Goal: Find specific page/section

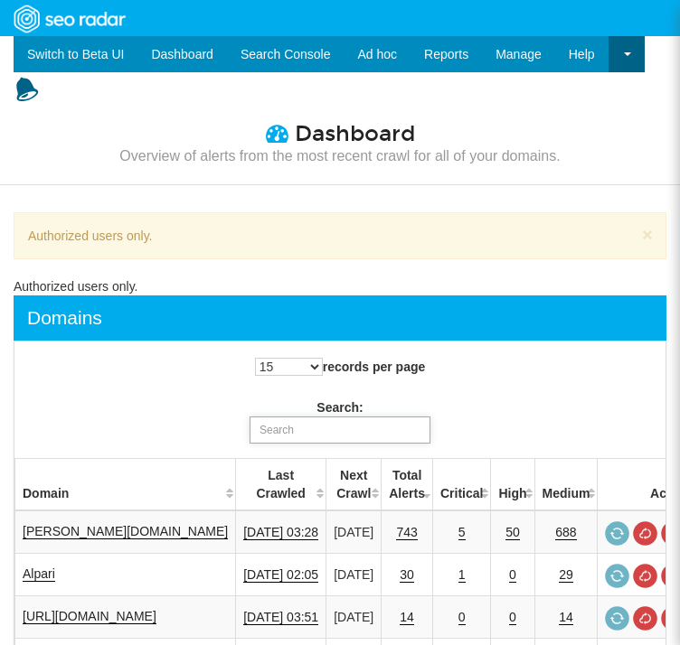
click at [430, 417] on input "Search:" at bounding box center [339, 430] width 181 height 27
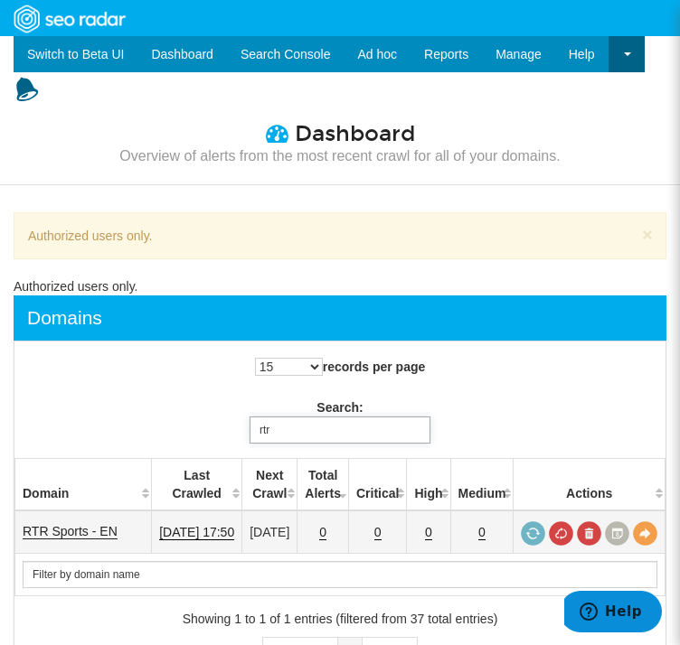
type input "rtr"
click at [66, 524] on link "RTR Sports - EN" at bounding box center [70, 531] width 95 height 15
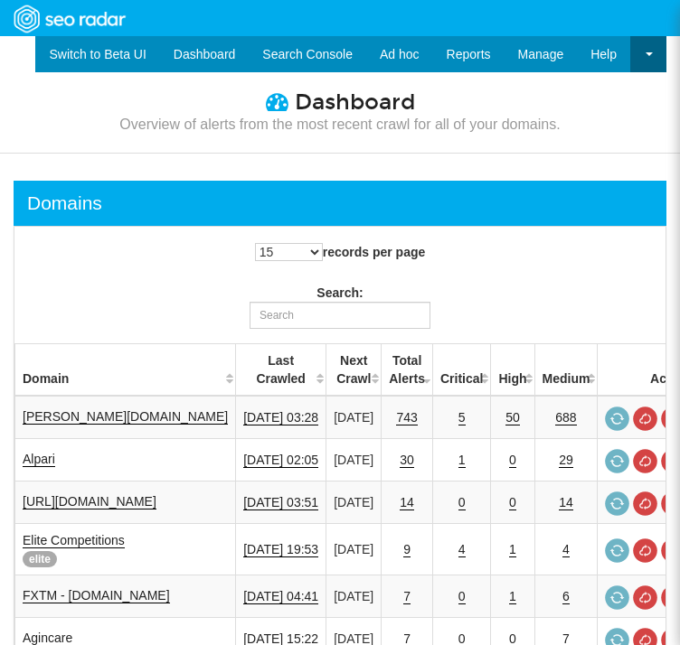
scroll to position [72, 0]
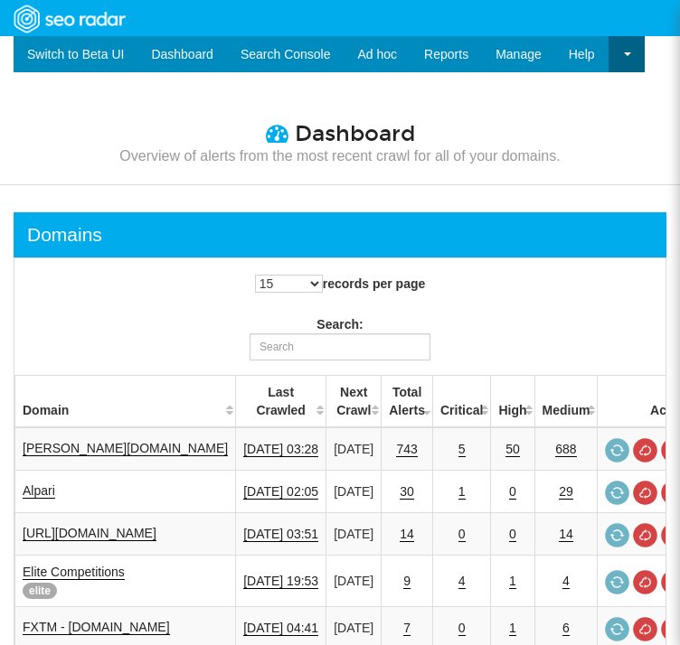
click at [526, 265] on div "15 25 50 All records per page Search:" at bounding box center [340, 316] width 678 height 116
click at [430, 333] on input "Search:" at bounding box center [339, 346] width 181 height 27
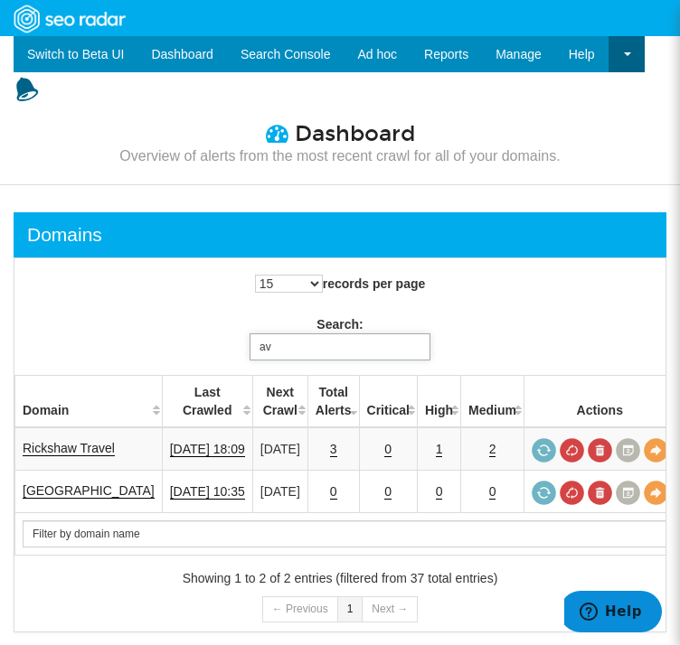
type input "a"
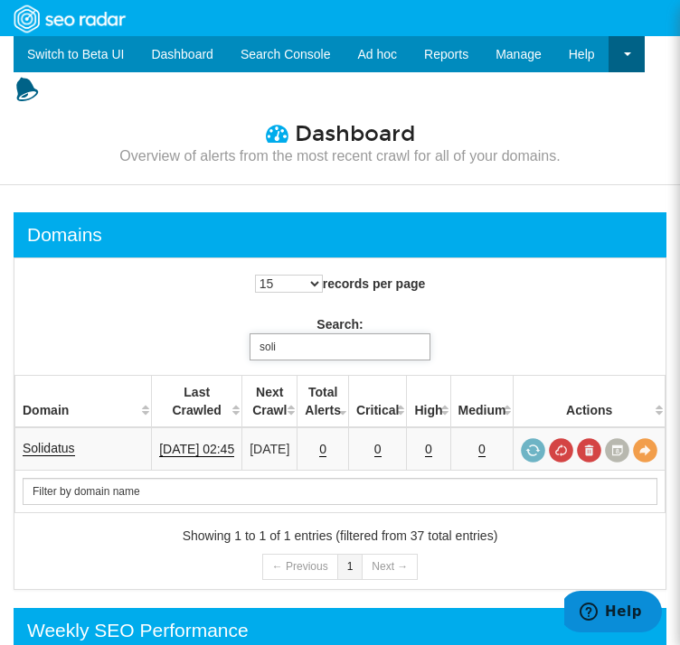
type input "soli"
